Goal: Transaction & Acquisition: Purchase product/service

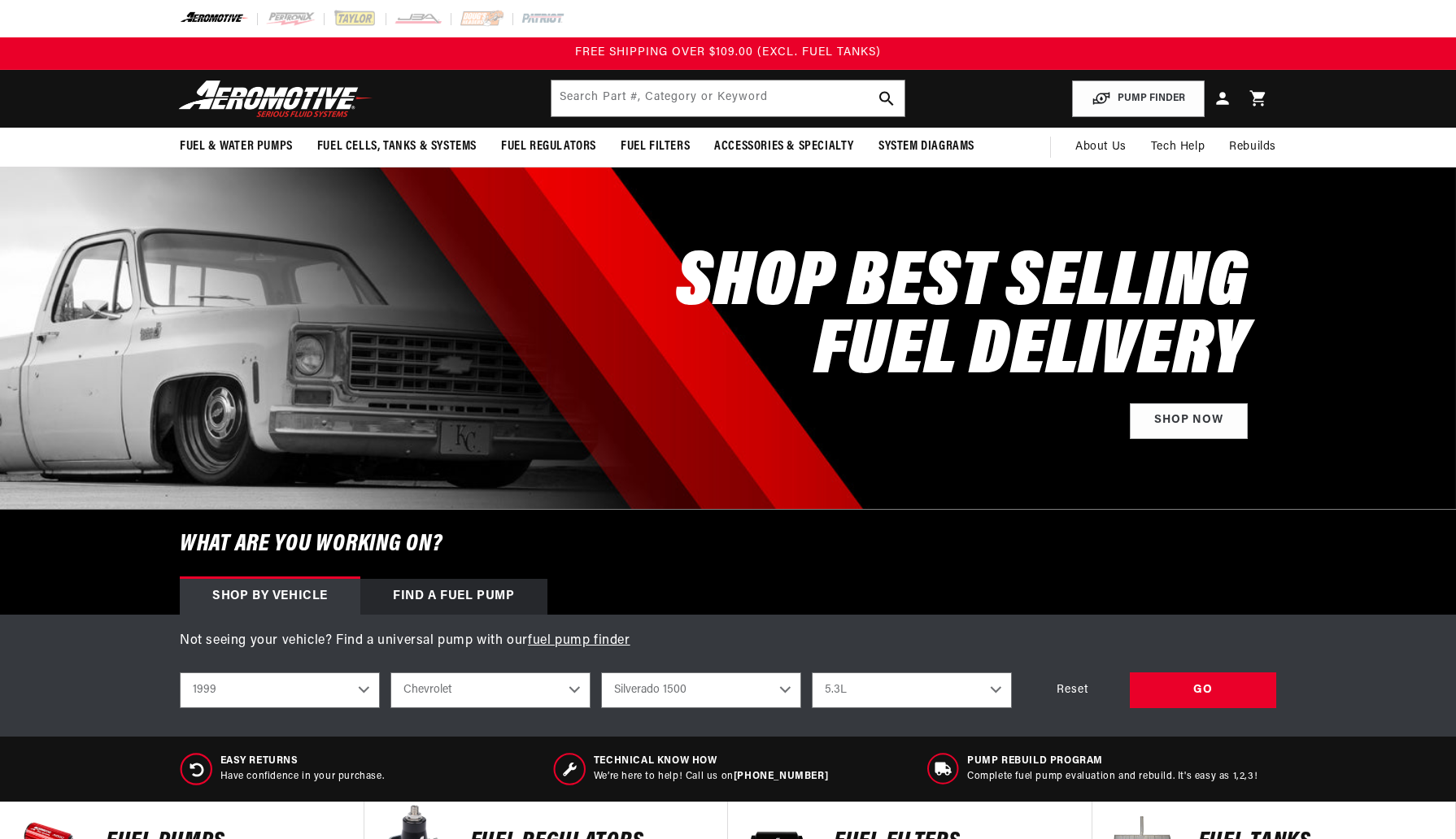
select select "1999"
select select "Chevrolet"
select select "Silverado-1500"
select select "5.3L"
click at [600, 99] on input "text" at bounding box center [728, 98] width 353 height 36
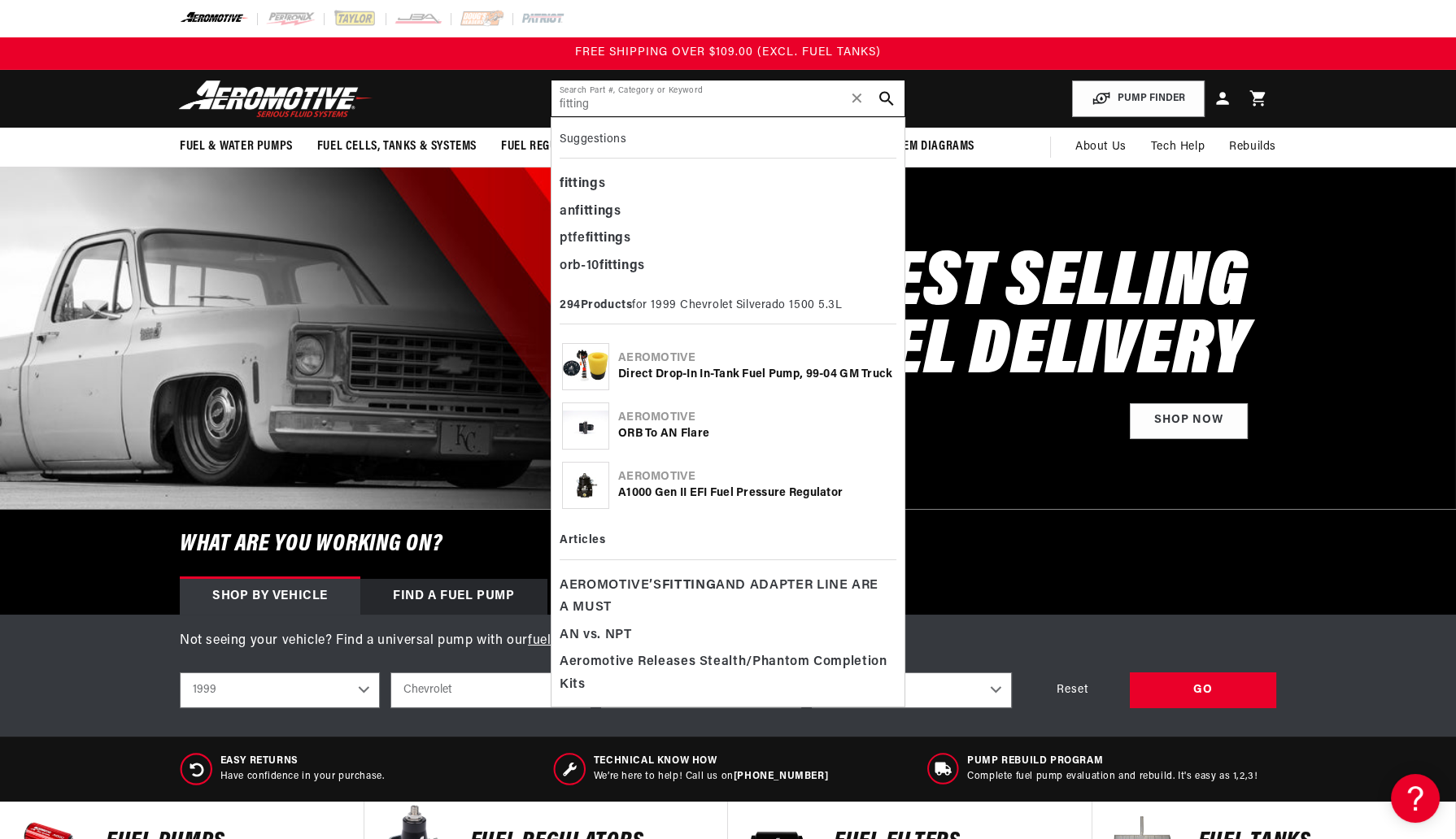
type input "fitting"
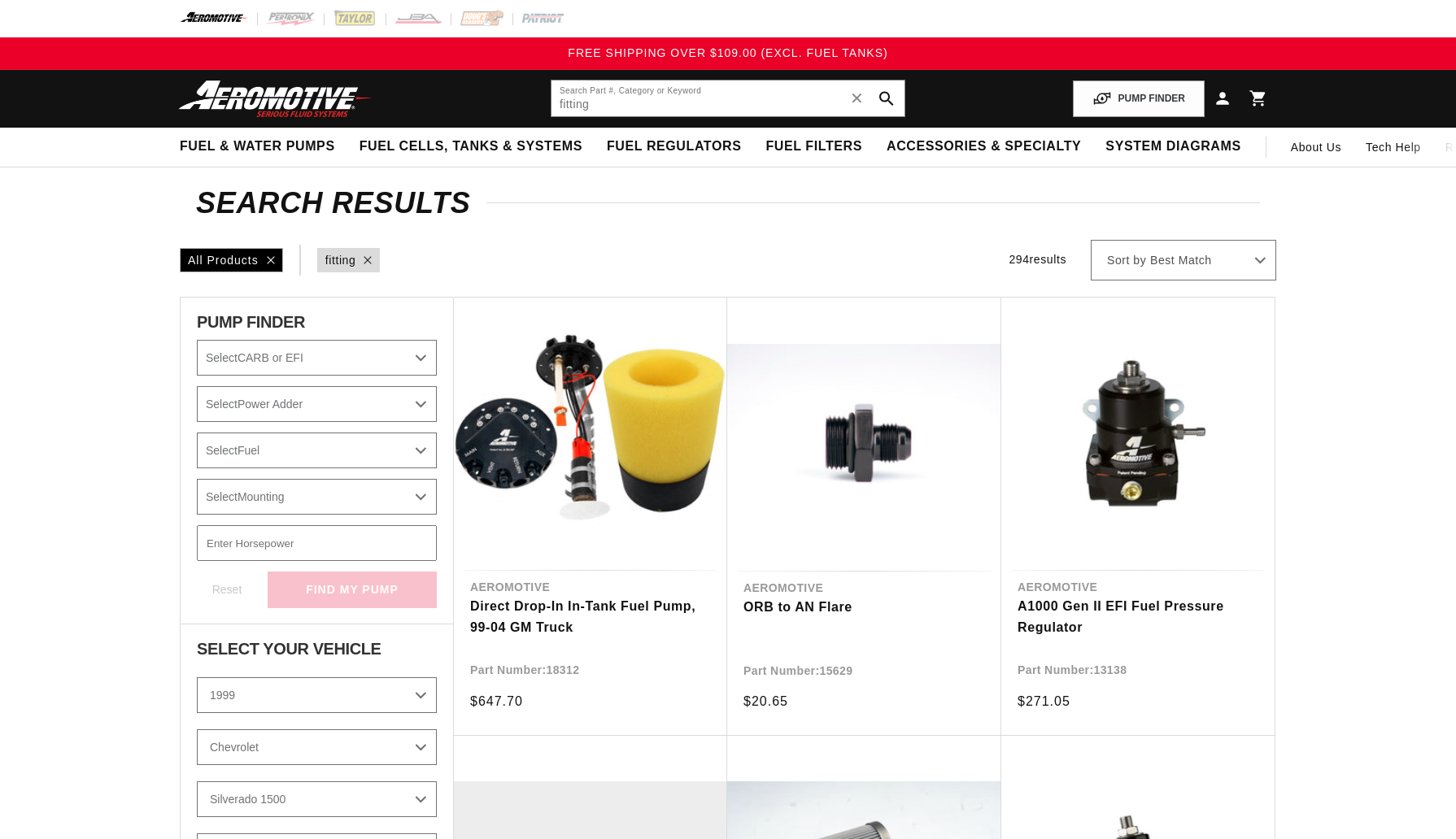
select select "1999"
select select "Chevrolet"
select select "Silverado-1500"
select select "5.3L"
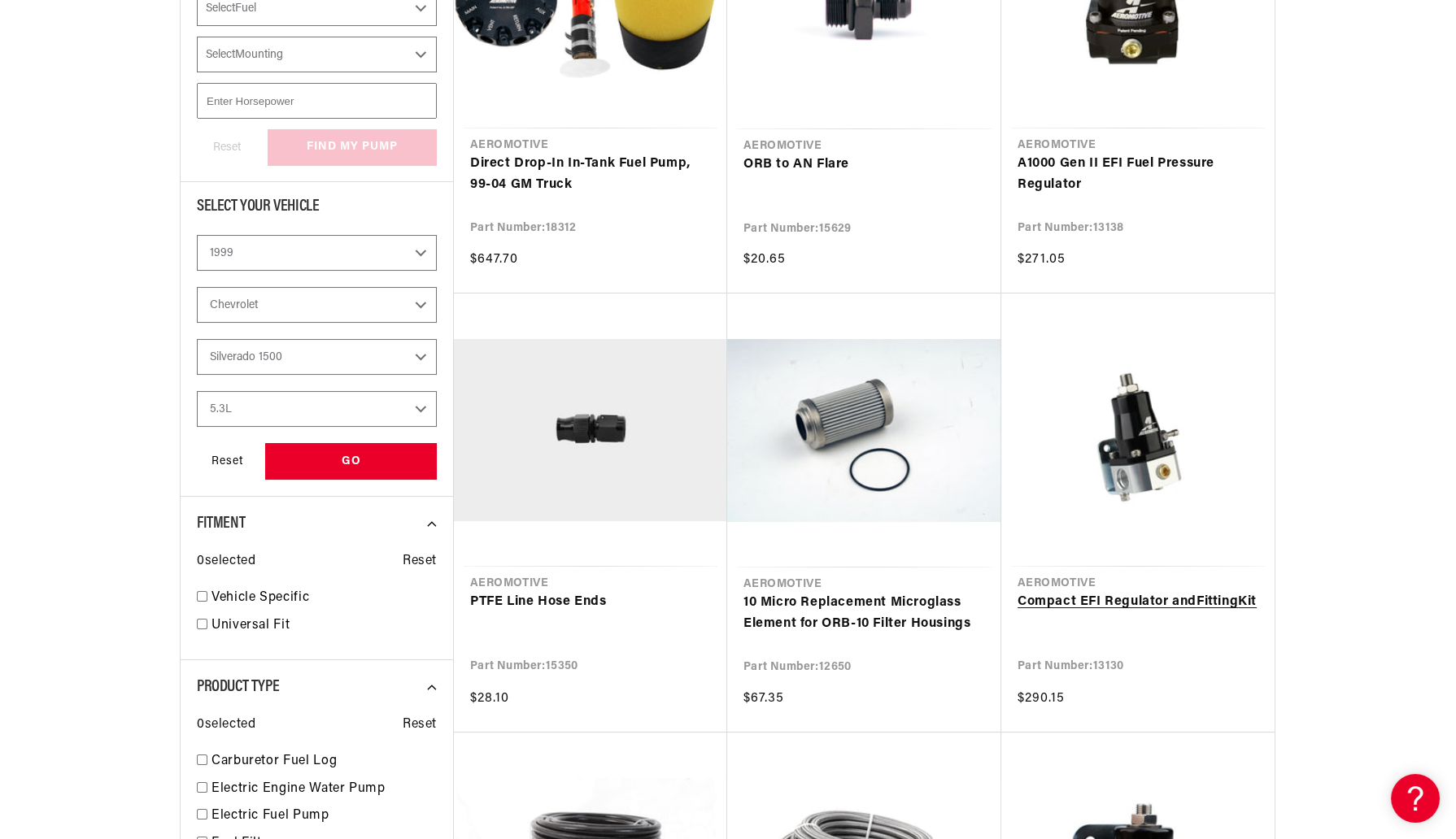
scroll to position [443, 0]
click at [783, 158] on link "ORB to AN Flare" at bounding box center [863, 164] width 242 height 21
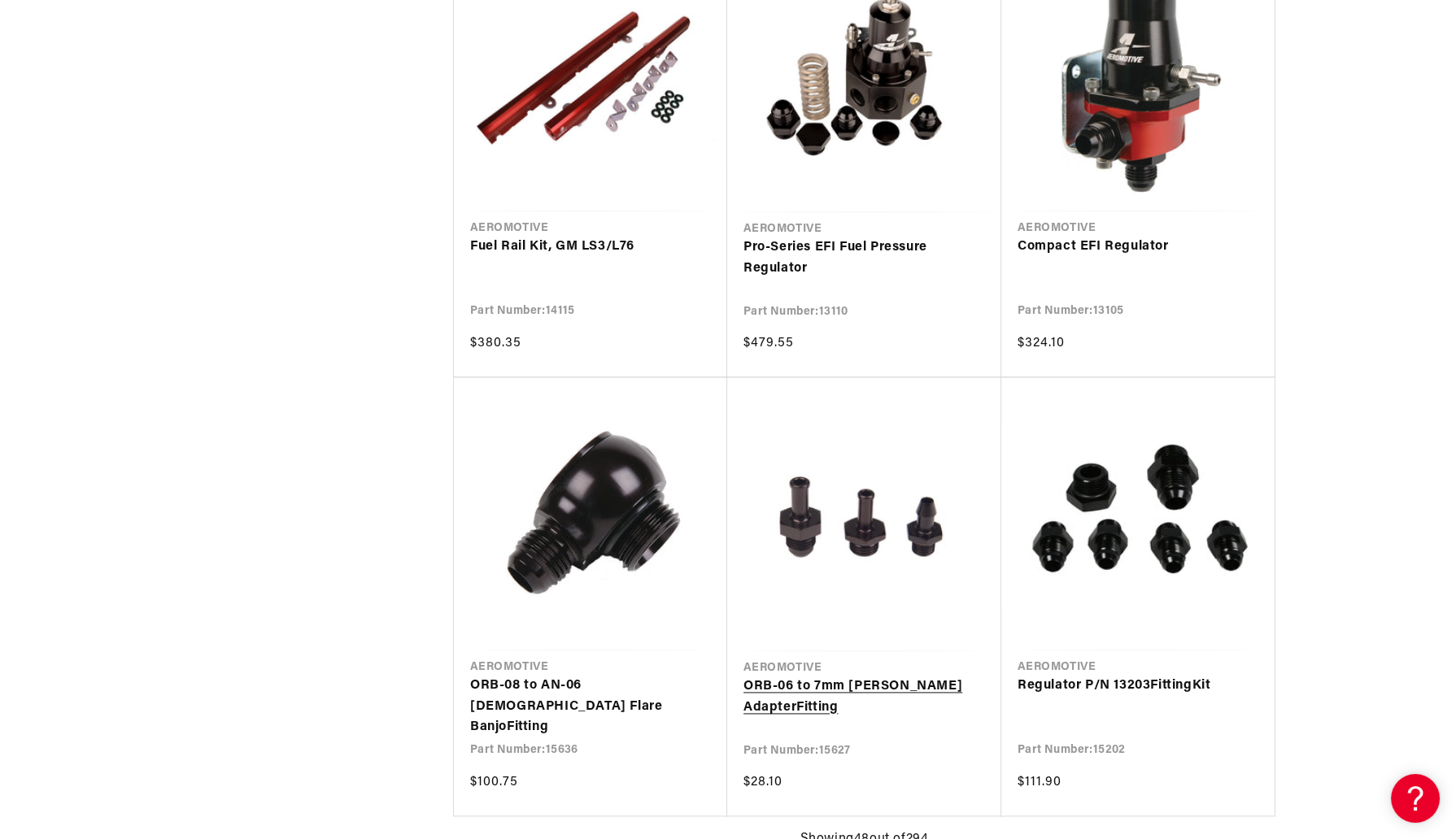
scroll to position [6503, 0]
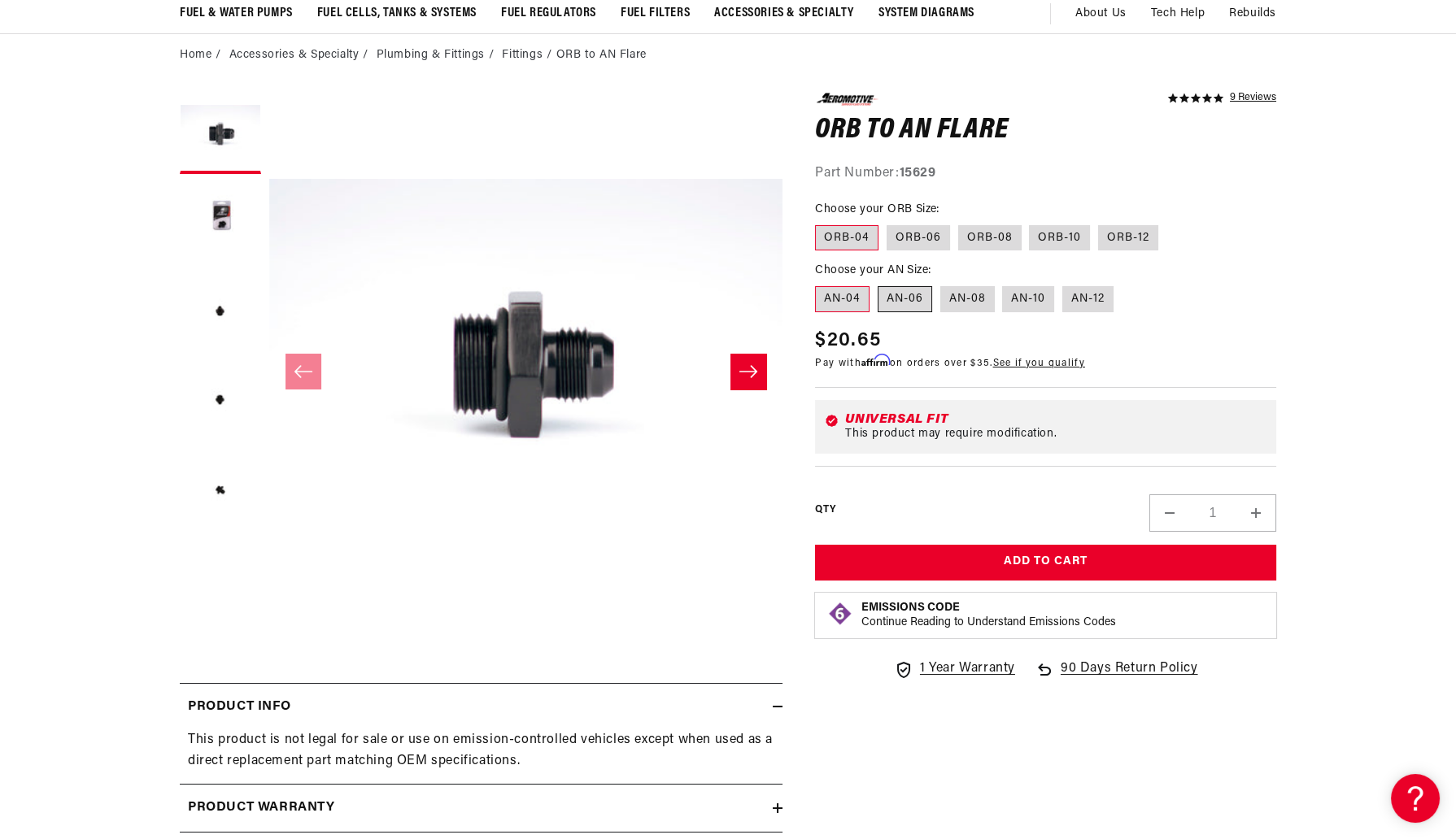
scroll to position [147, 0]
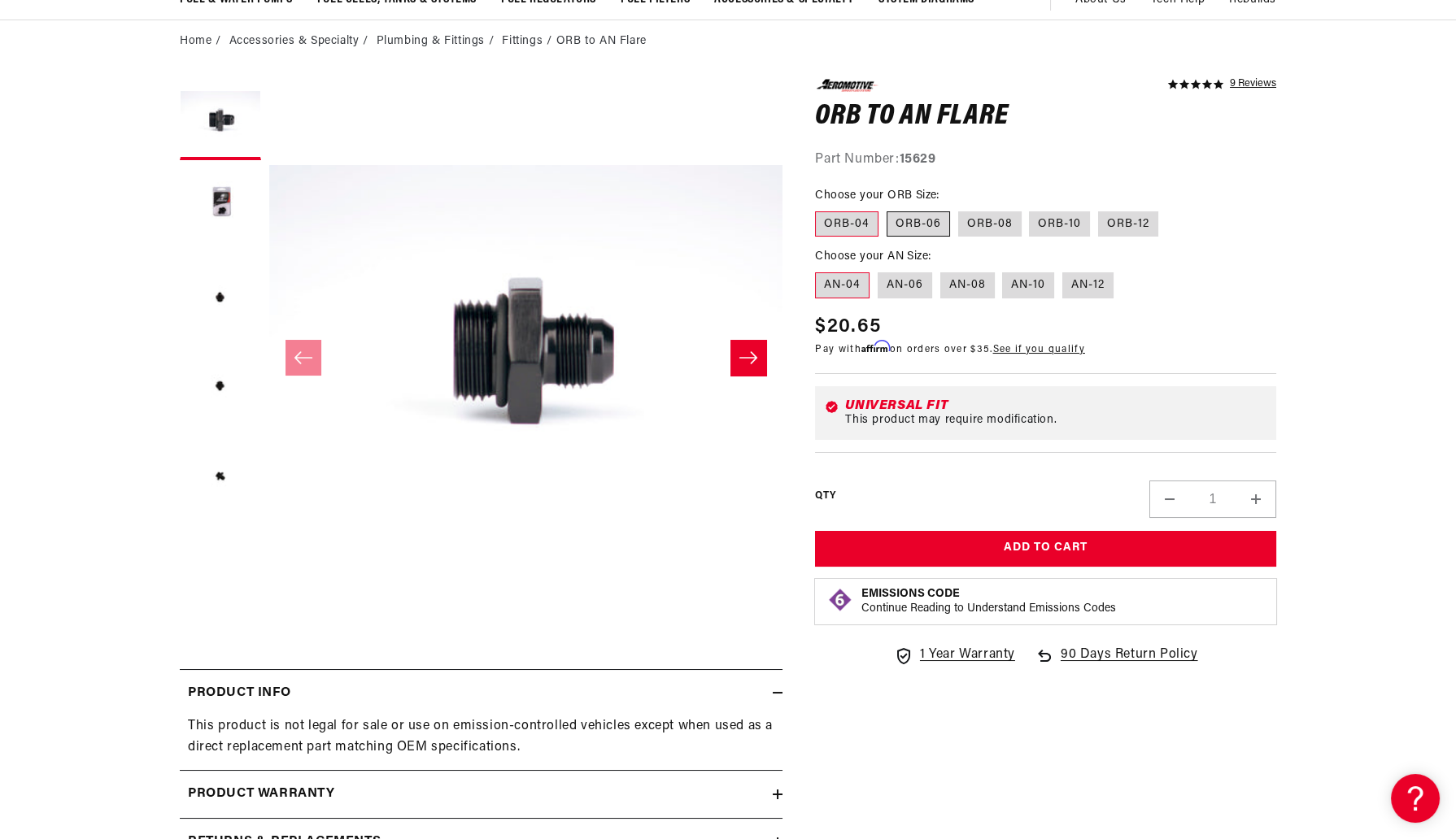
click at [937, 215] on label "ORB-06" at bounding box center [918, 223] width 64 height 26
click at [954, 282] on label "AN-08" at bounding box center [967, 285] width 55 height 26
click at [940, 270] on input "AN-08" at bounding box center [940, 269] width 1 height 1
radio input "true"
